Goal: Task Accomplishment & Management: Manage account settings

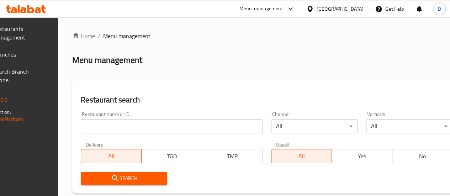
click at [152, 133] on input "search" at bounding box center [172, 126] width 182 height 14
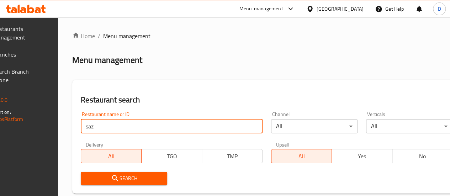
type input "[PERSON_NAME]"
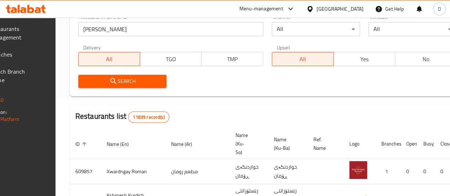
scroll to position [96, 0]
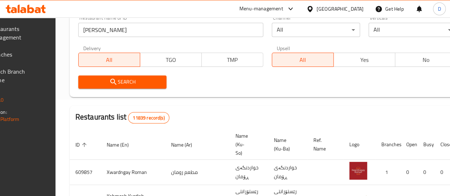
click at [166, 86] on button "Search" at bounding box center [122, 81] width 88 height 13
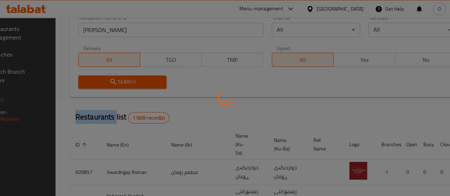
click at [166, 86] on div at bounding box center [225, 98] width 450 height 196
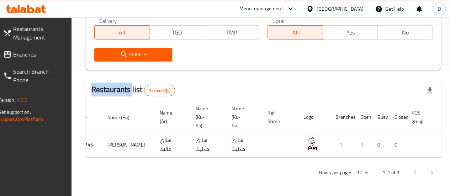
scroll to position [0, 70]
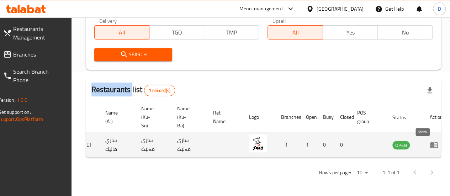
click at [430, 142] on icon "enhanced table" at bounding box center [434, 145] width 8 height 6
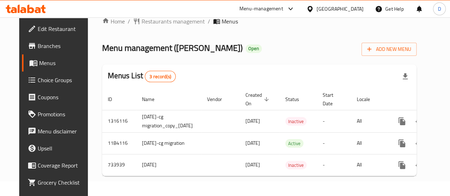
scroll to position [0, 30]
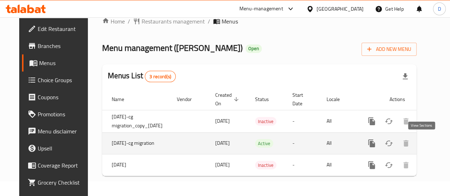
click at [418, 139] on icon "enhanced table" at bounding box center [422, 143] width 9 height 9
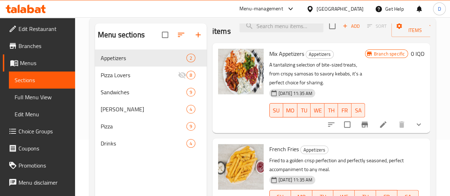
scroll to position [56, 0]
click at [115, 113] on span "[PERSON_NAME]" at bounding box center [134, 109] width 66 height 9
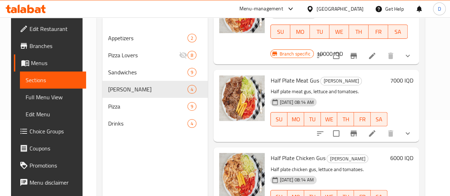
scroll to position [100, 0]
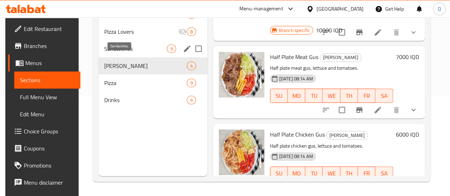
click at [113, 53] on span "Sandwiches" at bounding box center [135, 48] width 63 height 9
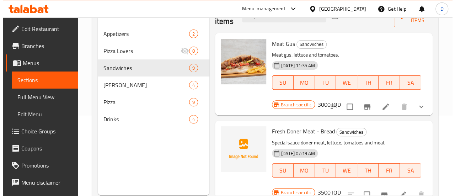
scroll to position [45, 0]
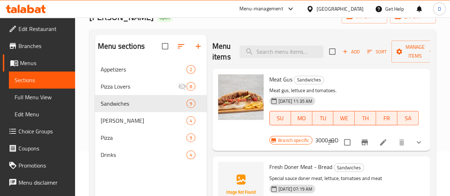
click at [338, 135] on h6 "3000 IQD" at bounding box center [326, 140] width 23 height 10
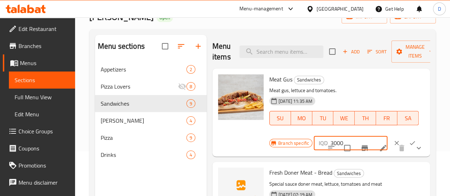
click at [330, 144] on input "3000" at bounding box center [358, 143] width 57 height 14
click at [330, 143] on input "3250" at bounding box center [358, 143] width 57 height 14
type input "3250"
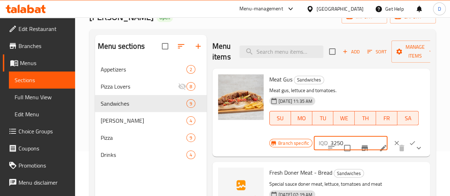
click at [409, 143] on icon "ok" at bounding box center [412, 142] width 7 height 7
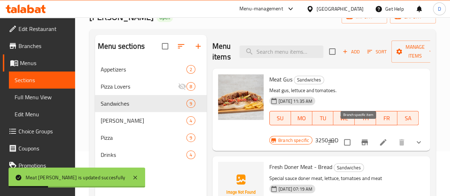
click at [361, 139] on icon "Branch-specific-item" at bounding box center [364, 142] width 6 height 6
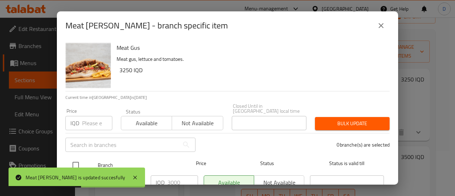
click at [77, 158] on input "checkbox" at bounding box center [75, 165] width 15 height 15
checkbox input "true"
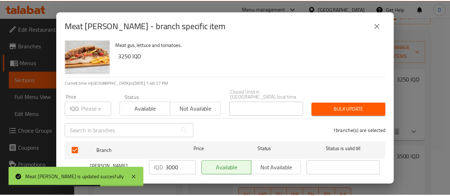
scroll to position [21, 0]
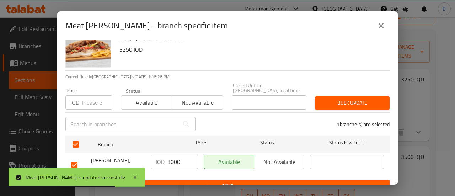
click at [174, 156] on input "3000" at bounding box center [182, 162] width 31 height 14
paste input "25"
type input "3250"
click at [215, 182] on span "Save" at bounding box center [227, 186] width 313 height 9
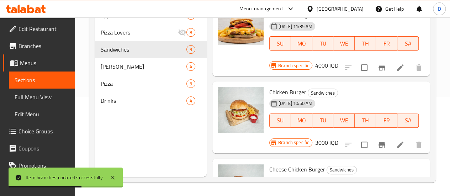
scroll to position [100, 0]
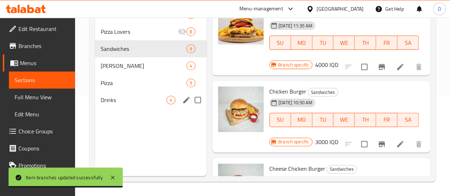
click at [113, 106] on div "Drinks 4" at bounding box center [151, 99] width 112 height 17
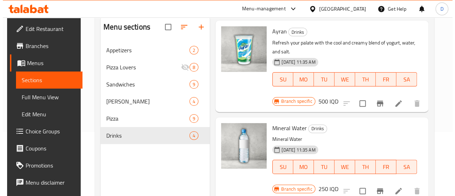
scroll to position [81, 0]
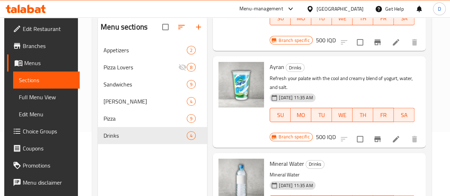
click at [335, 132] on h6 "500 IQD" at bounding box center [325, 137] width 20 height 10
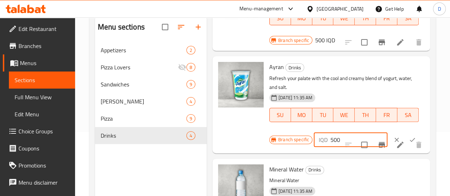
click at [330, 133] on input "500" at bounding box center [358, 140] width 57 height 14
click at [330, 133] on input "750" at bounding box center [358, 140] width 57 height 14
type input "750"
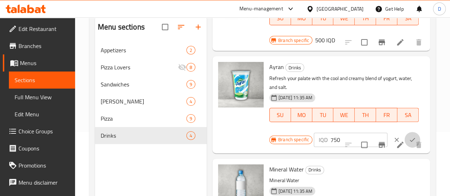
click at [409, 136] on icon "ok" at bounding box center [412, 139] width 7 height 7
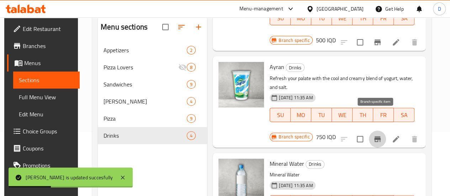
click at [378, 136] on icon "Branch-specific-item" at bounding box center [377, 139] width 6 height 6
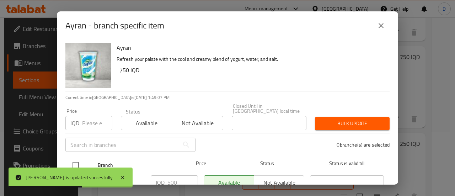
click at [75, 160] on input "checkbox" at bounding box center [75, 165] width 15 height 15
checkbox input "true"
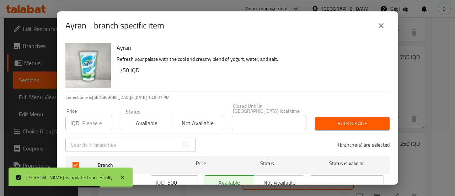
click at [167, 177] on input "500" at bounding box center [182, 182] width 31 height 14
paste input "75"
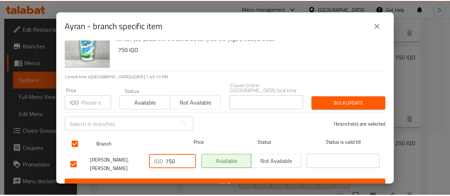
scroll to position [21, 0]
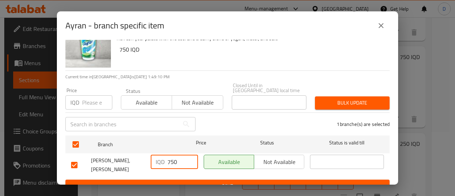
type input "750"
click at [251, 182] on span "Save" at bounding box center [227, 186] width 313 height 9
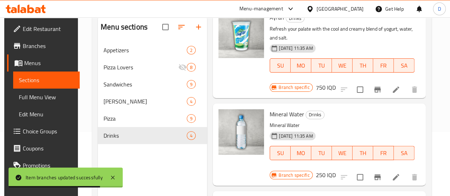
scroll to position [152, 0]
